Goal: Browse casually

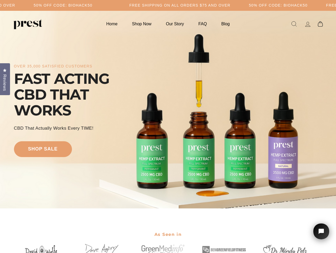
click at [168, 126] on div "over 35,000 satisfied customers FAST ACTING CBD THAT WORKS CBD That Actually Wo…" at bounding box center [168, 109] width 308 height 155
click at [168, 110] on div "over 35,000 satisfied customers FAST ACTING CBD THAT WORKS CBD That Actually Wo…" at bounding box center [168, 109] width 308 height 155
click at [5, 78] on span "Reviews" at bounding box center [4, 82] width 7 height 17
click at [321, 231] on icon "Open chat widget" at bounding box center [324, 231] width 8 height 8
